Goal: Task Accomplishment & Management: Use online tool/utility

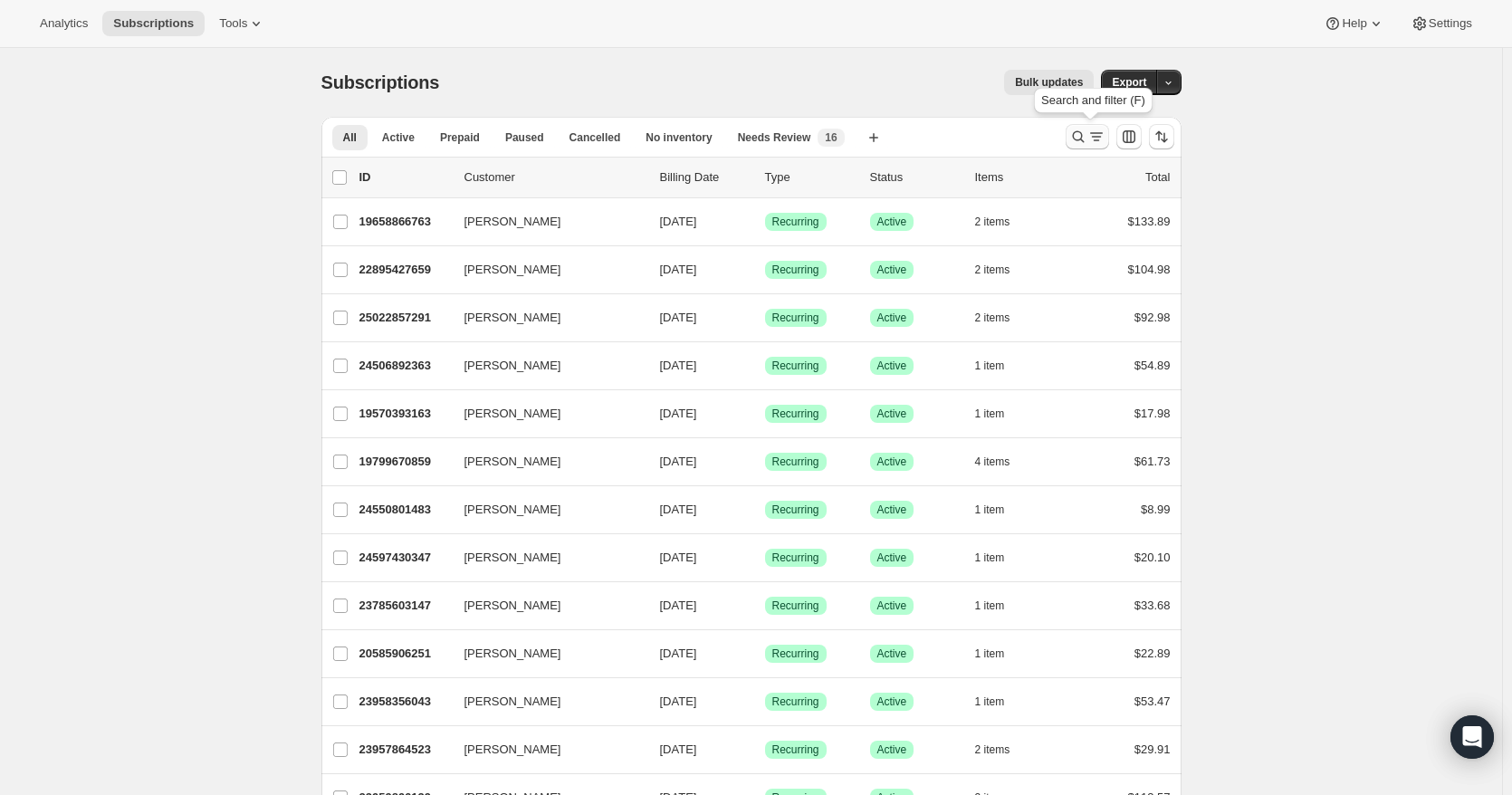
click at [1106, 136] on icon "Search and filter results" at bounding box center [1096, 136] width 18 height 18
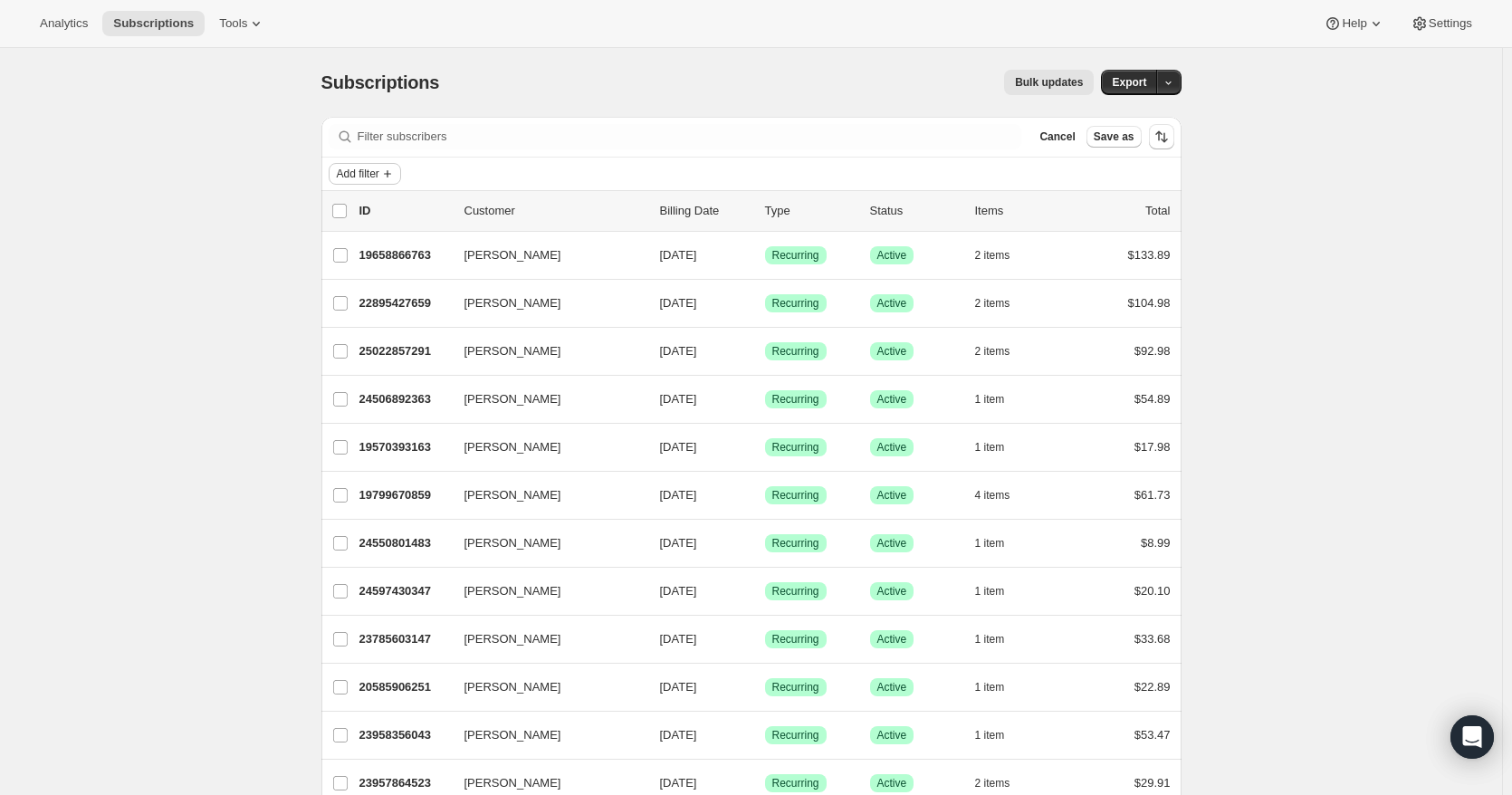
click at [389, 176] on icon "Add filter" at bounding box center [388, 174] width 15 height 15
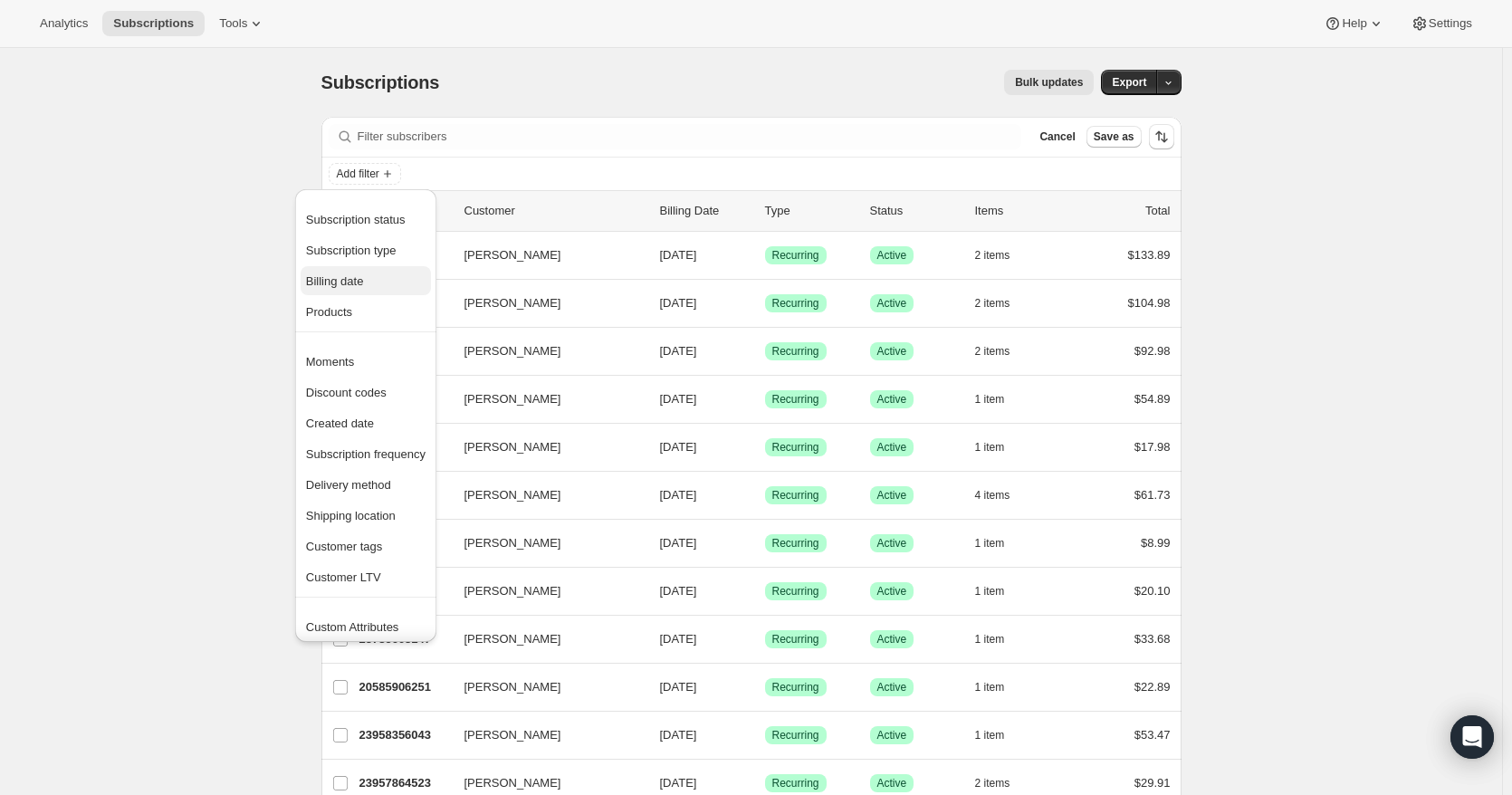
click at [351, 289] on span "Billing date" at bounding box center [365, 281] width 119 height 18
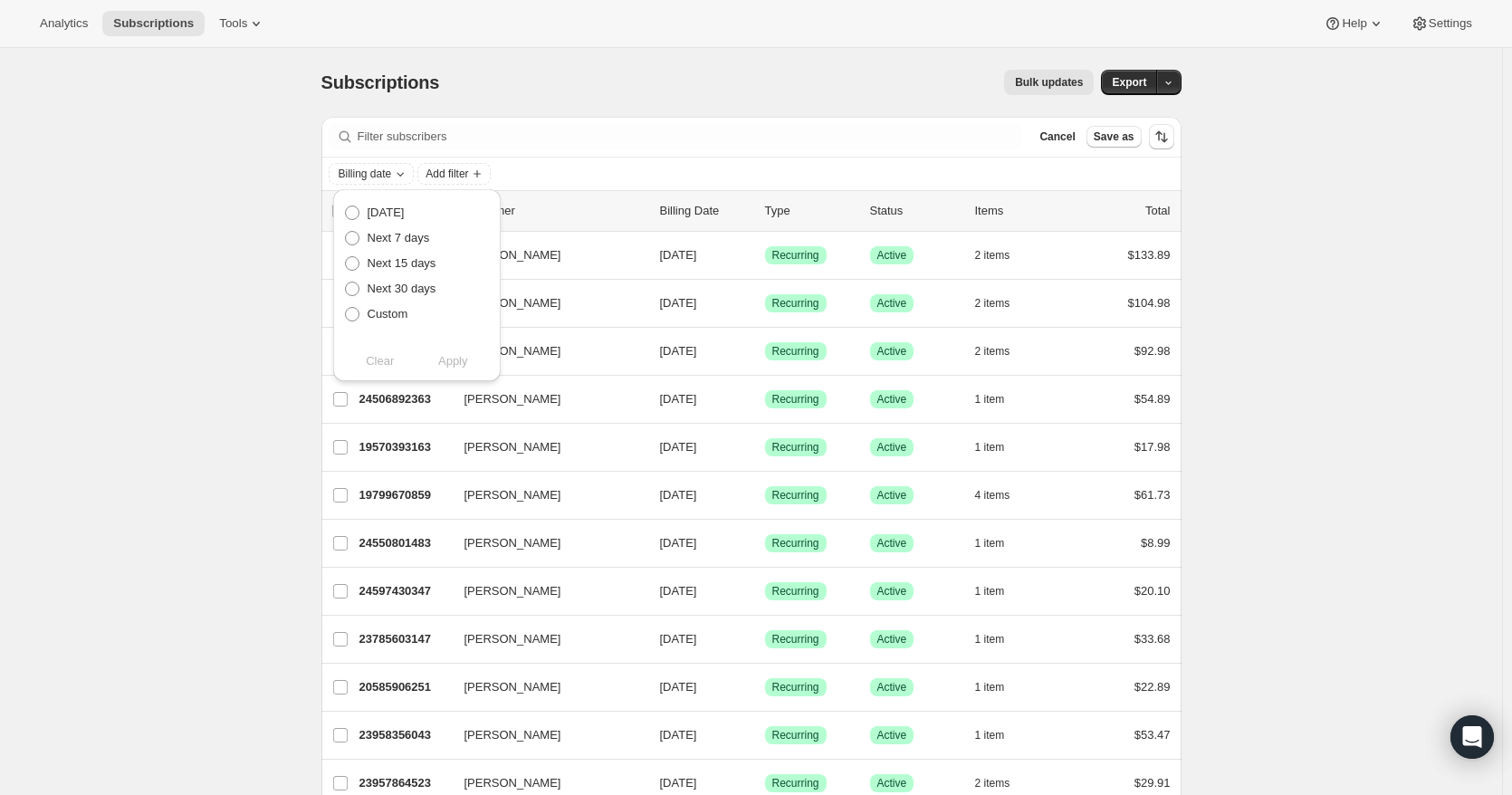
click at [405, 172] on div "Add filter" at bounding box center [751, 174] width 845 height 22
click at [395, 173] on icon "Add filter" at bounding box center [388, 174] width 15 height 15
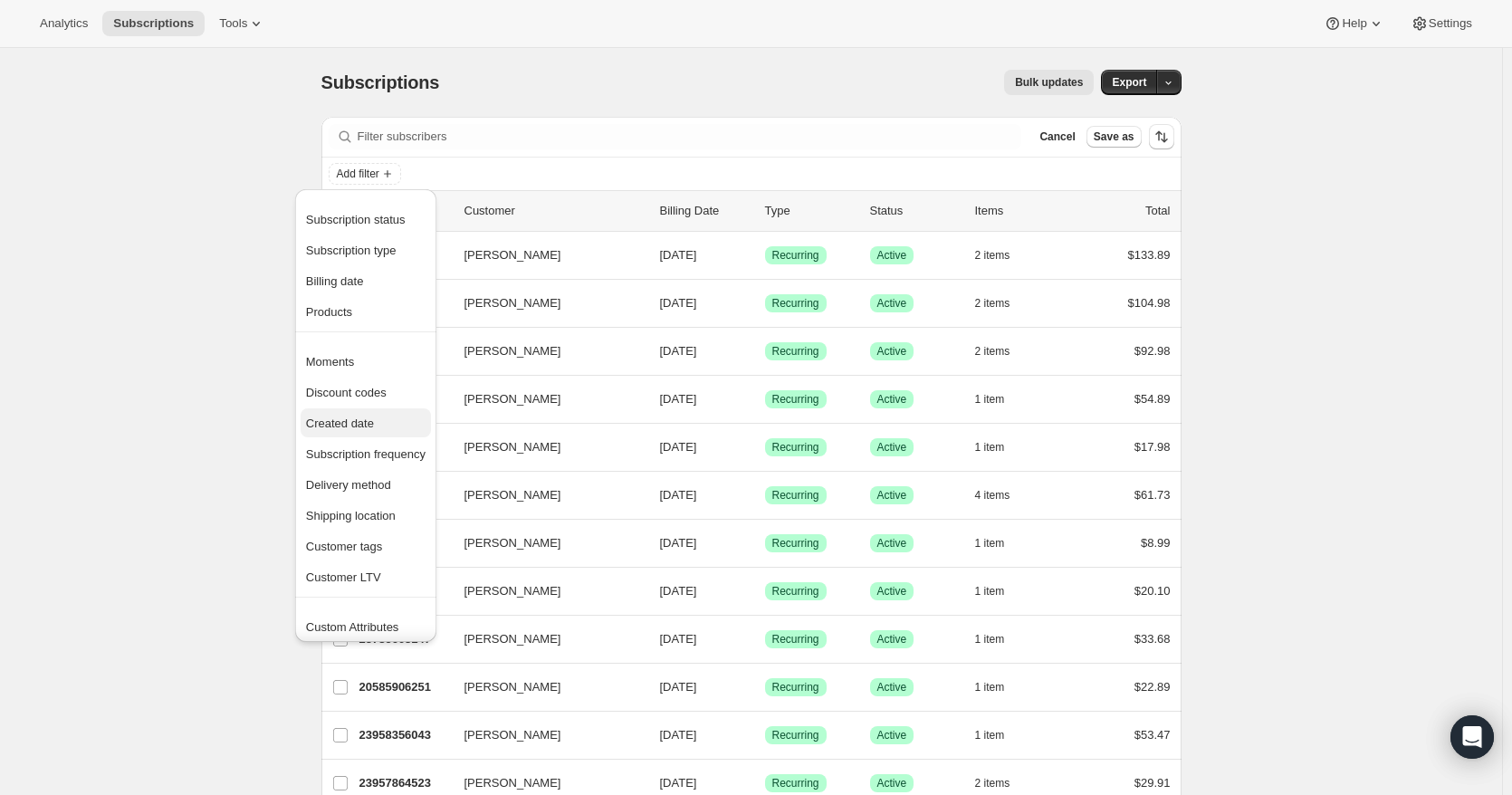
click at [381, 425] on span "Created date" at bounding box center [365, 423] width 119 height 18
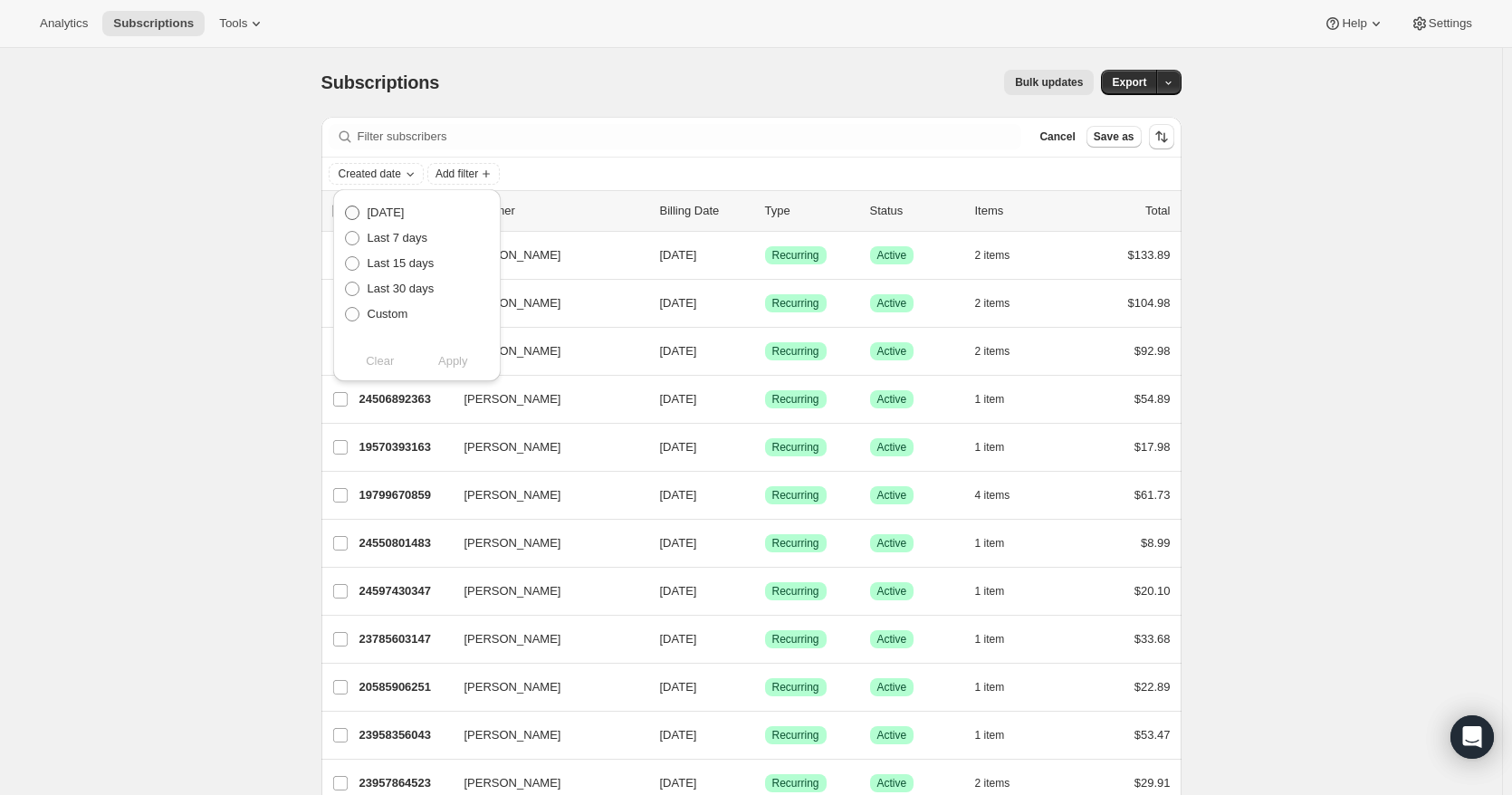
click at [354, 214] on span at bounding box center [352, 212] width 15 height 15
click at [346, 206] on input "[DATE]" at bounding box center [345, 205] width 1 height 1
radio input "true"
click at [455, 362] on span "Apply" at bounding box center [453, 361] width 30 height 18
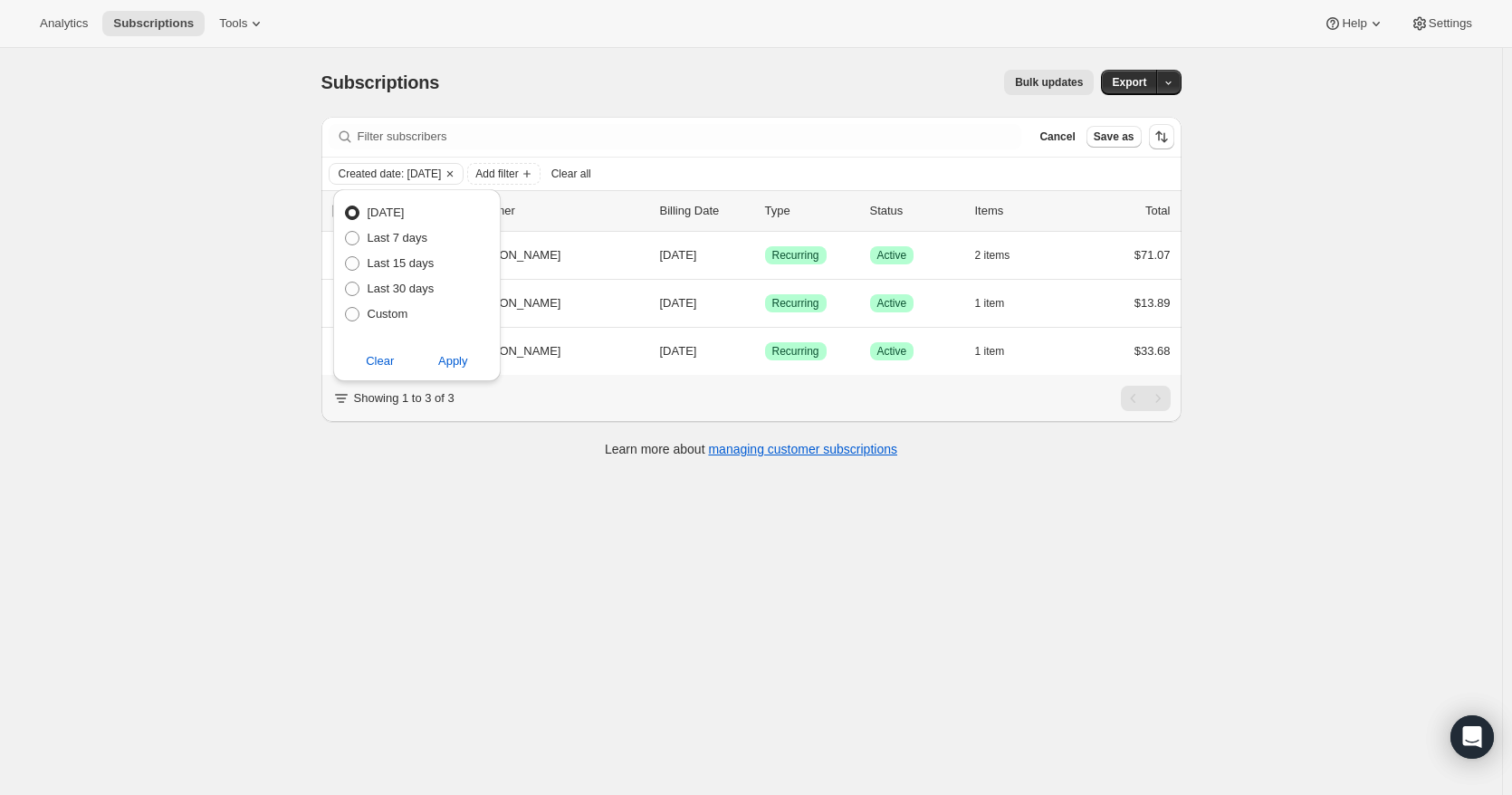
click at [1254, 325] on div "Subscriptions. This page is ready Subscriptions Bulk updates More actions Bulk …" at bounding box center [751, 446] width 1502 height 795
